Goal: Find contact information: Obtain details needed to contact an individual or organization

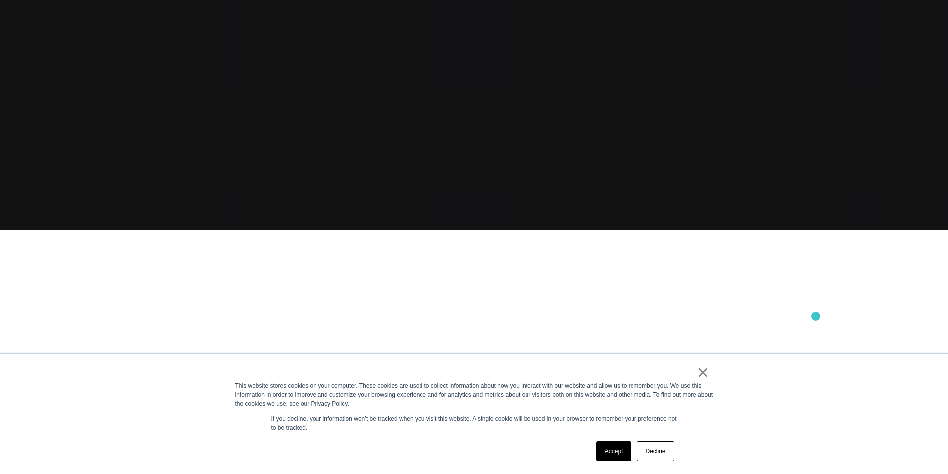
scroll to position [249, 0]
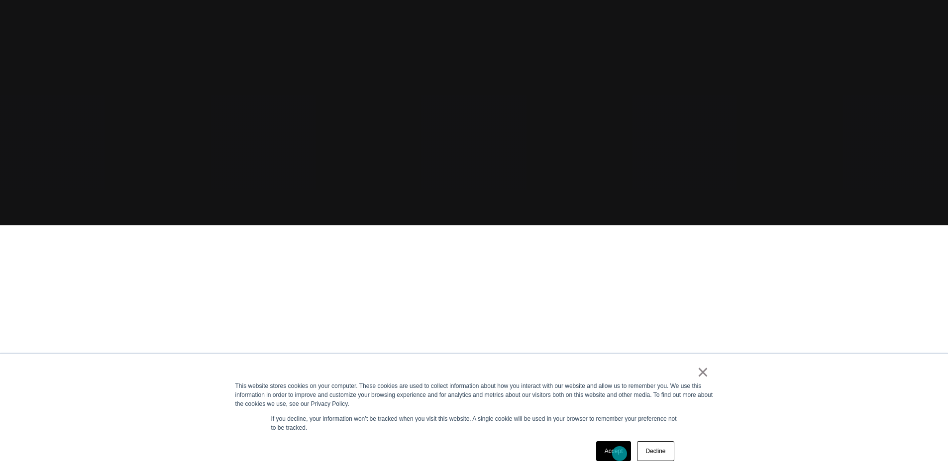
click at [620, 454] on link "Accept" at bounding box center [613, 452] width 35 height 20
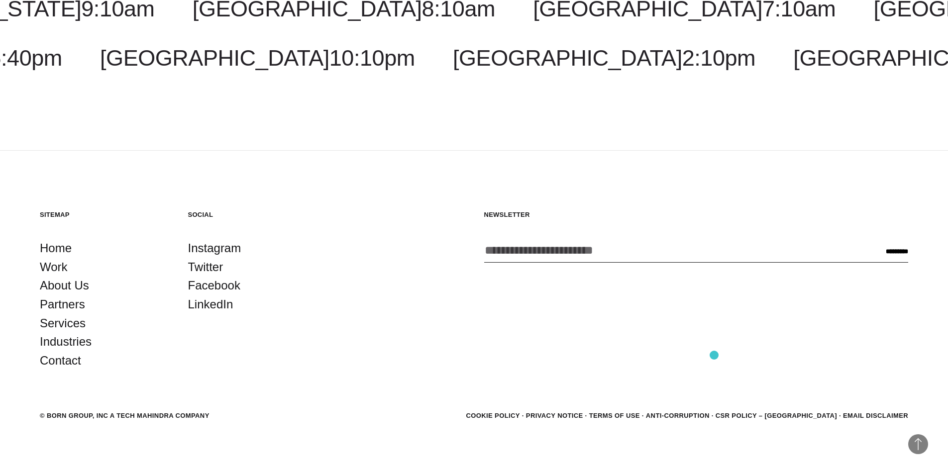
scroll to position [3243, 0]
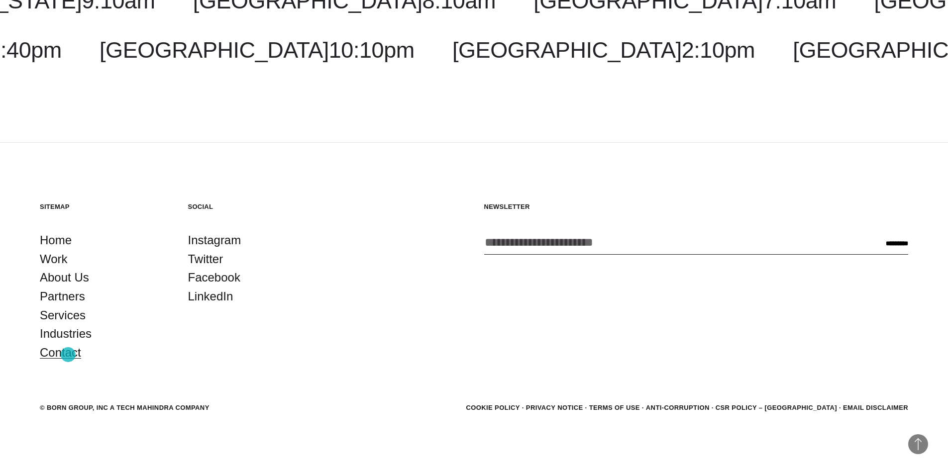
click at [68, 355] on link "Contact" at bounding box center [60, 352] width 41 height 19
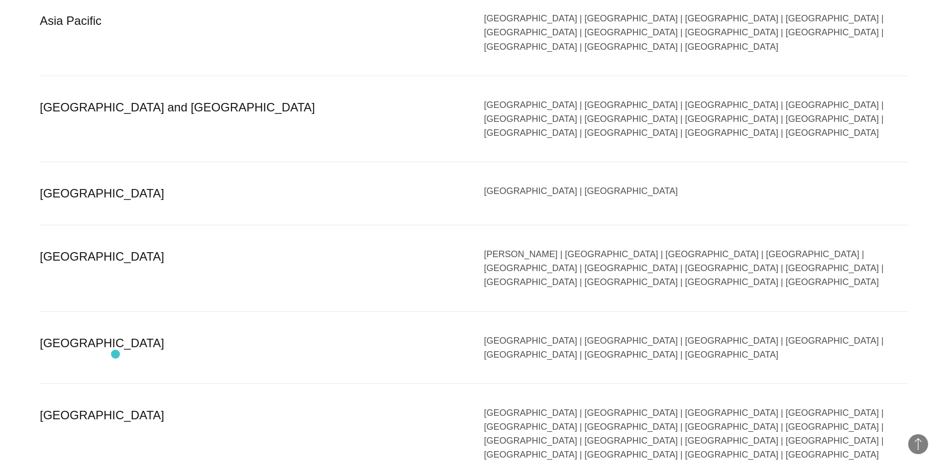
scroll to position [2041, 0]
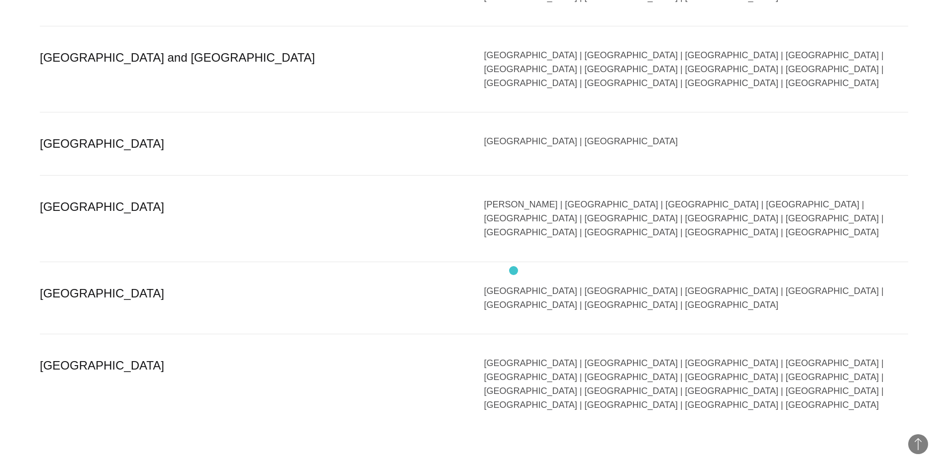
click at [514, 356] on div "Bangalore | Bhubaneswar | Chandigarh | Chennai | Gandhinagar | Gurgaon | Hydera…" at bounding box center [696, 384] width 425 height 56
click at [494, 356] on div "Bangalore | Bhubaneswar | Chandigarh | Chennai | Gandhinagar | Gurgaon | Hydera…" at bounding box center [696, 384] width 425 height 56
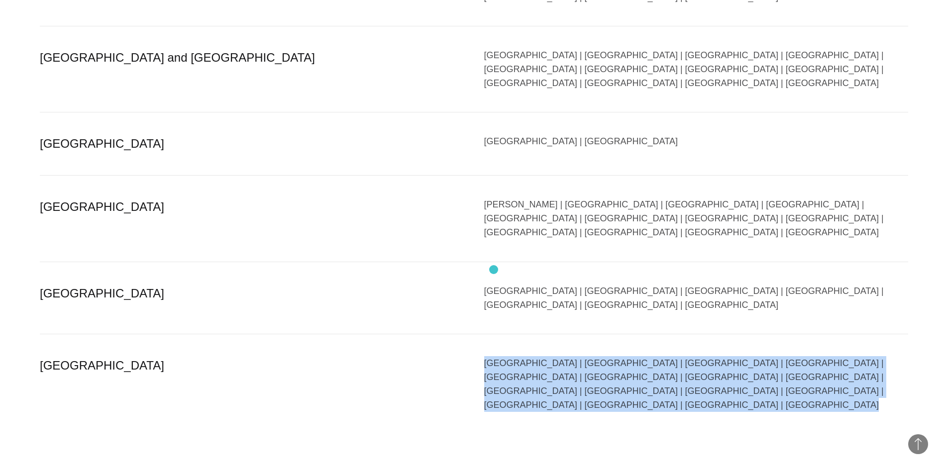
click at [494, 356] on div "Bangalore | Bhubaneswar | Chandigarh | Chennai | Gandhinagar | Gurgaon | Hydera…" at bounding box center [696, 384] width 425 height 56
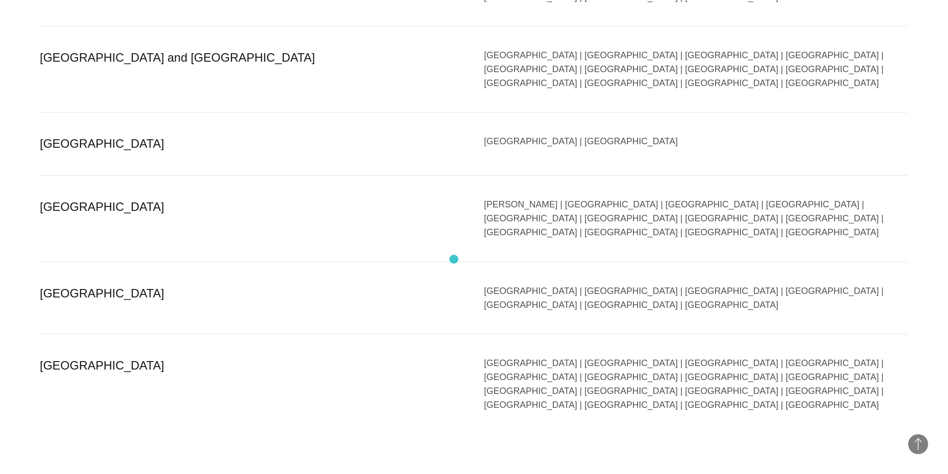
click at [454, 334] on div "India Bangalore | Bhubaneswar | Chandigarh | Chennai | Gandhinagar | Gurgaon | …" at bounding box center [474, 384] width 869 height 100
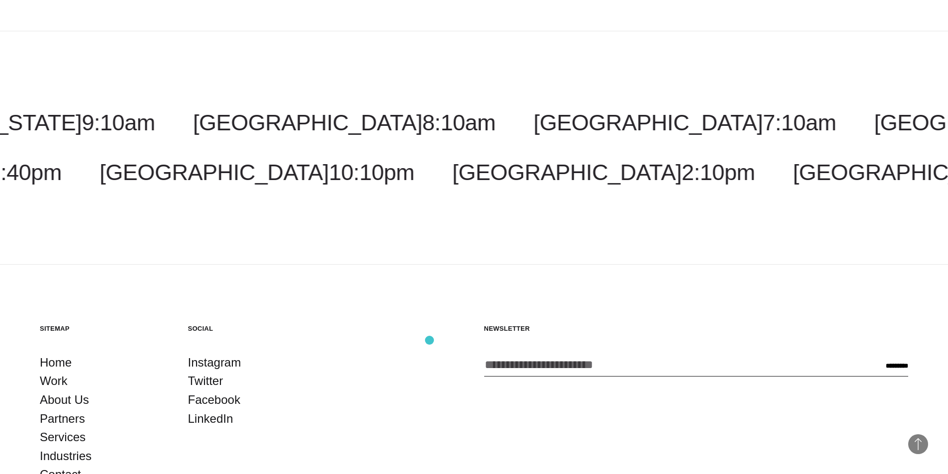
scroll to position [2495, 0]
